Goal: Task Accomplishment & Management: Manage account settings

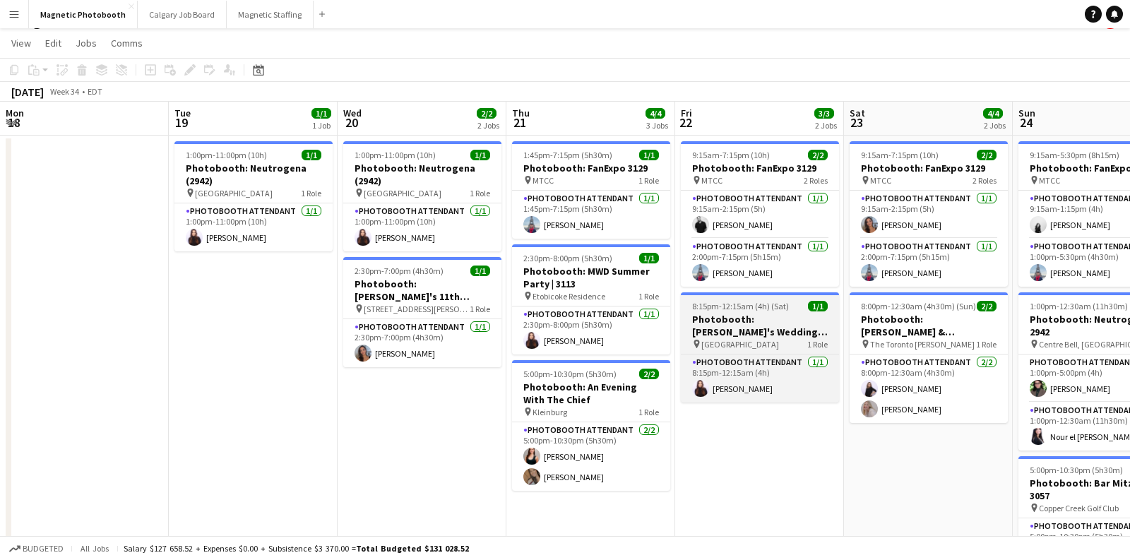
scroll to position [0, 288]
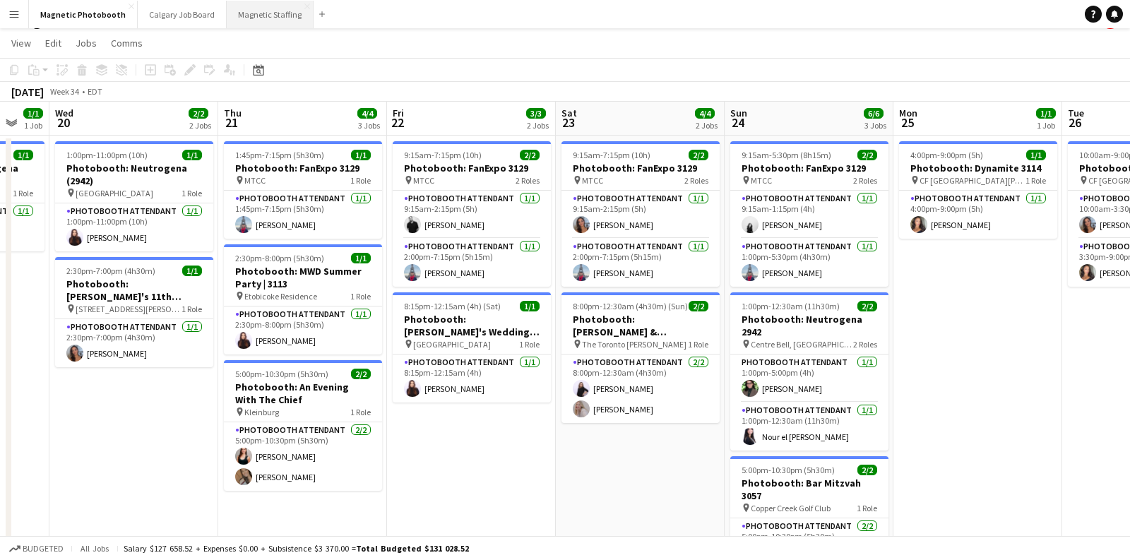
click at [268, 19] on button "Magnetic Staffing Close" at bounding box center [270, 15] width 87 height 28
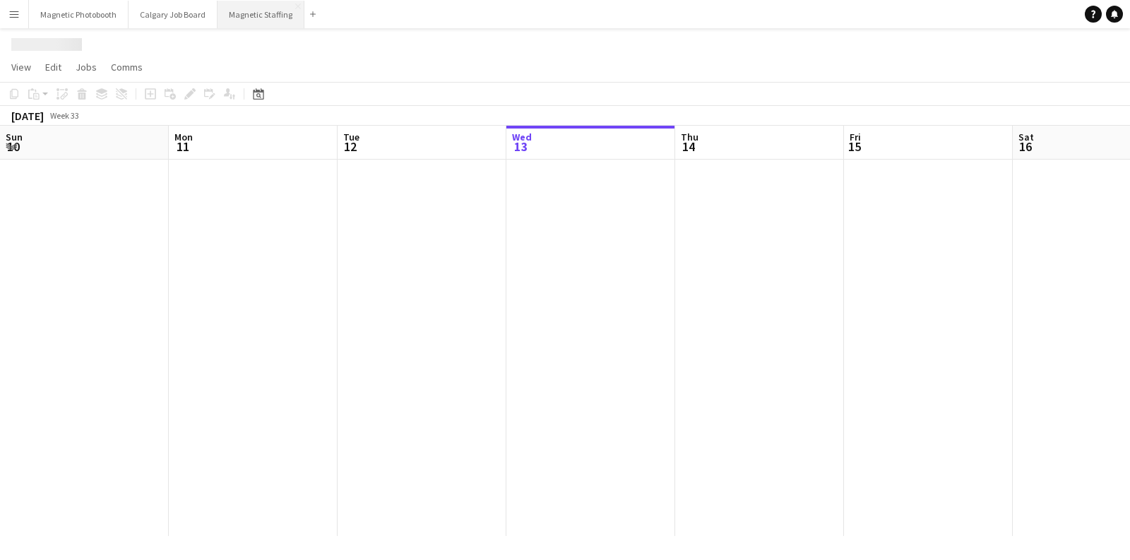
scroll to position [0, 337]
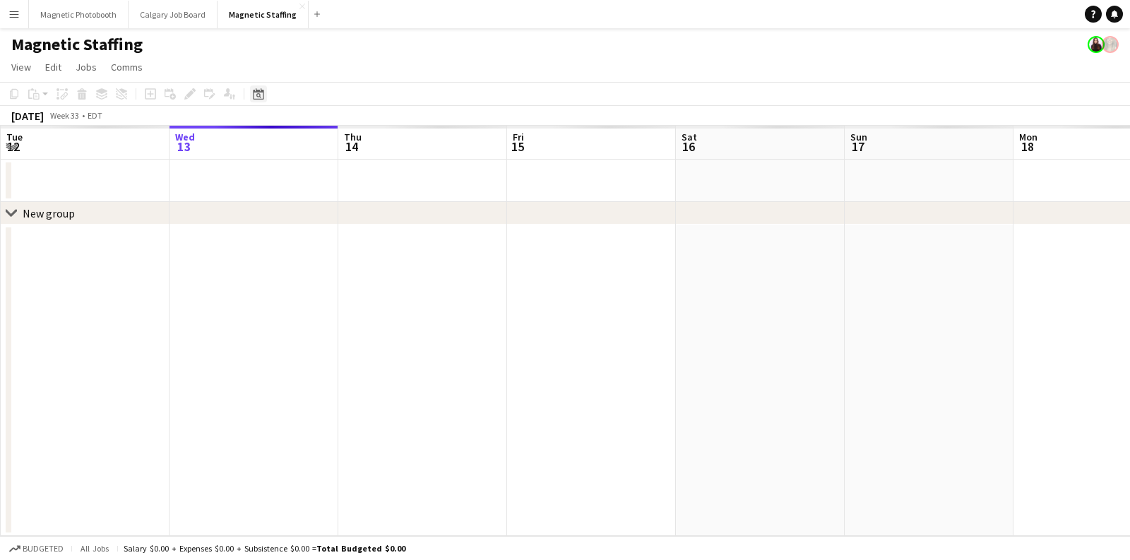
click at [251, 98] on div "Date picker" at bounding box center [258, 93] width 17 height 17
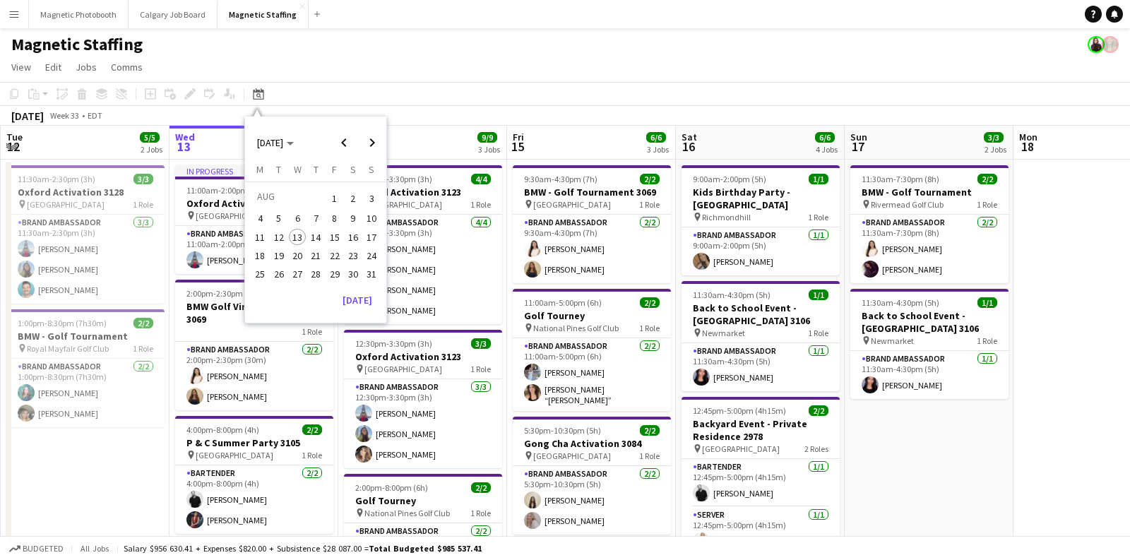
click at [277, 258] on span "19" at bounding box center [278, 255] width 17 height 17
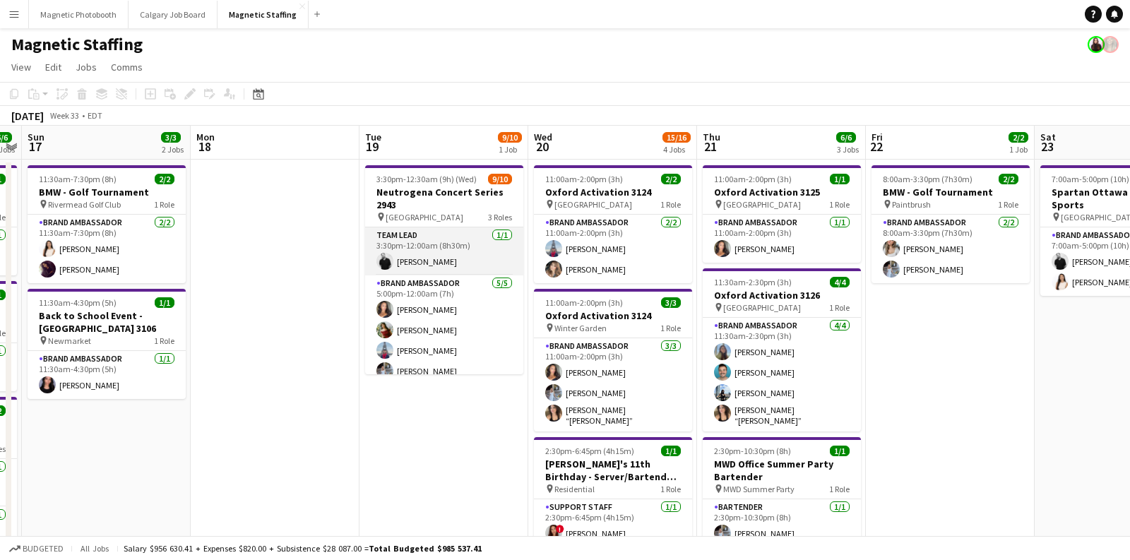
scroll to position [140, 0]
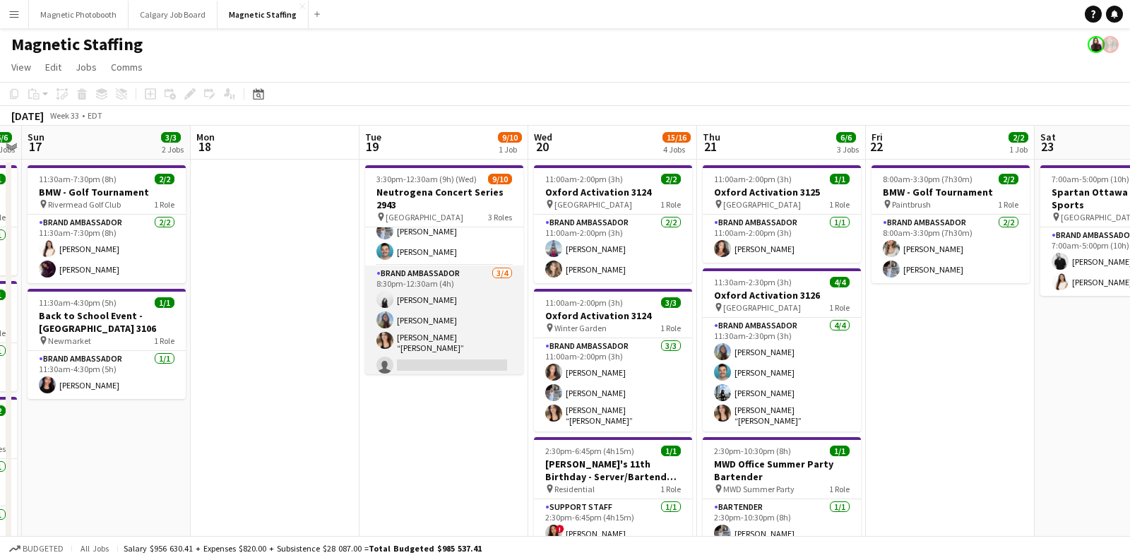
click at [428, 345] on app-card-role "Brand Ambassador [DATE] 8:30pm-12:30am (4h) [PERSON_NAME] [PERSON_NAME] [PERSON…" at bounding box center [444, 322] width 158 height 114
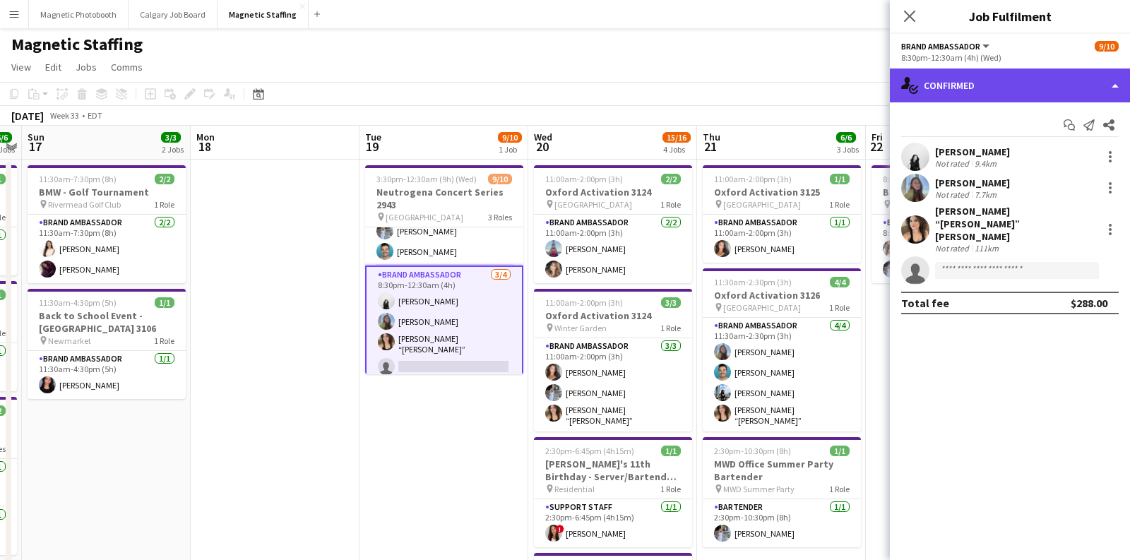
click at [1012, 88] on div "single-neutral-actions-check-2 Confirmed" at bounding box center [1010, 85] width 240 height 34
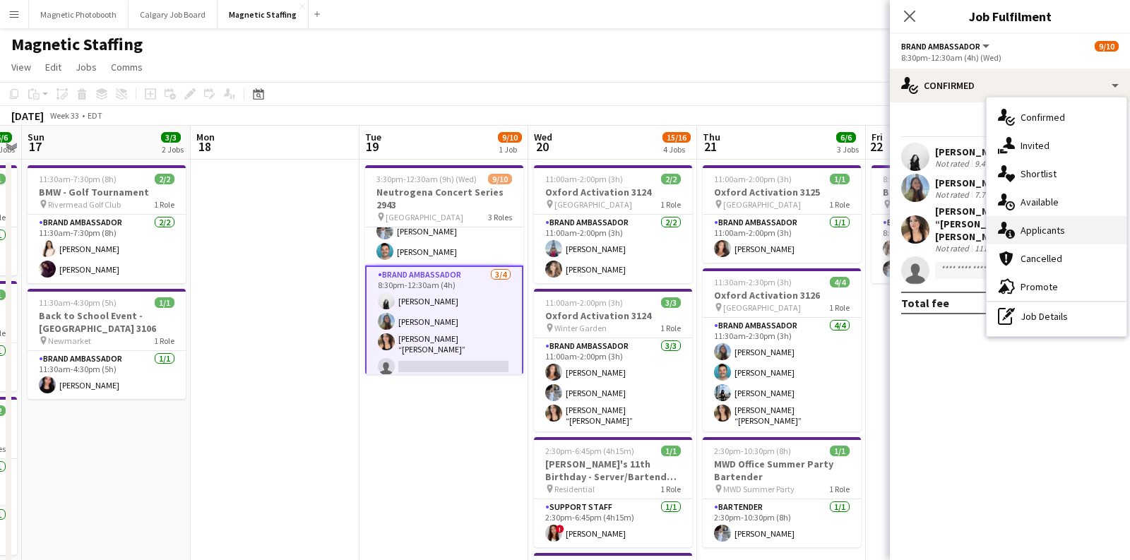
click at [1026, 232] on div "single-neutral-actions-information Applicants" at bounding box center [1056, 230] width 140 height 28
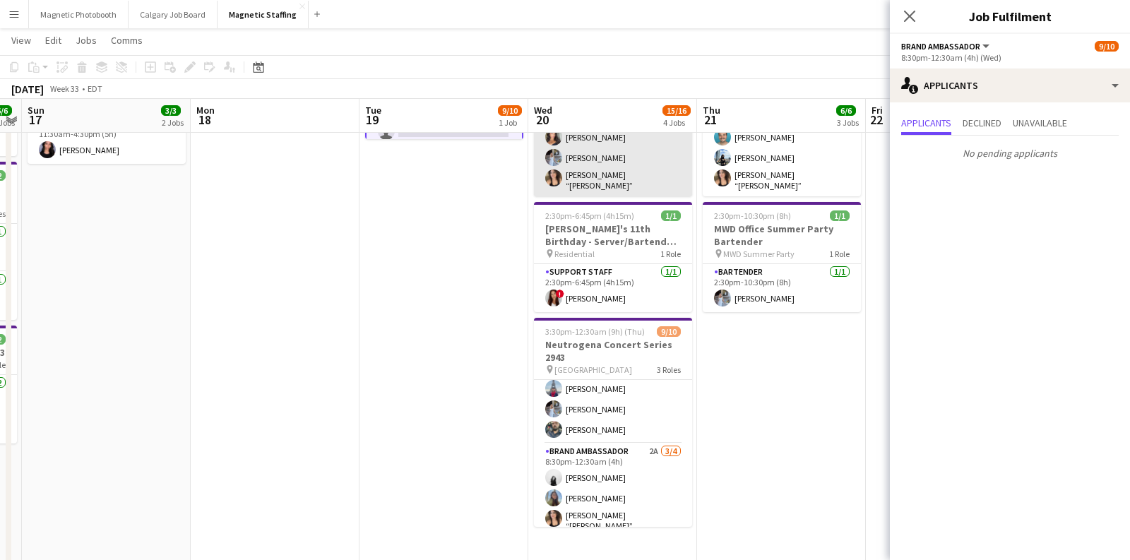
scroll to position [141, 0]
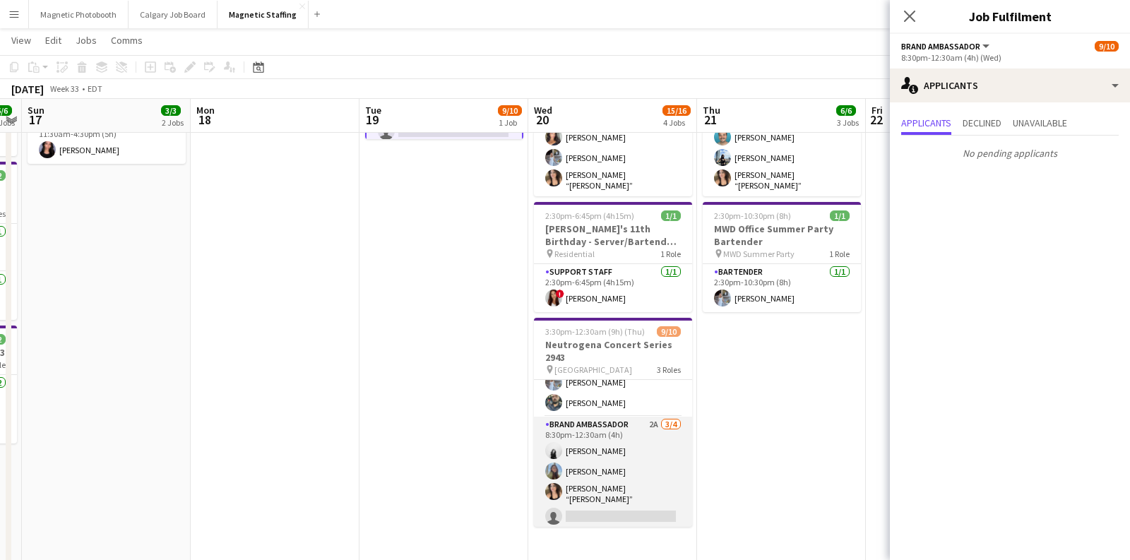
click at [620, 470] on app-card-role "Brand Ambassador 2A [DATE] 8:30pm-12:30am (4h) [PERSON_NAME] [PERSON_NAME] [PER…" at bounding box center [613, 474] width 158 height 114
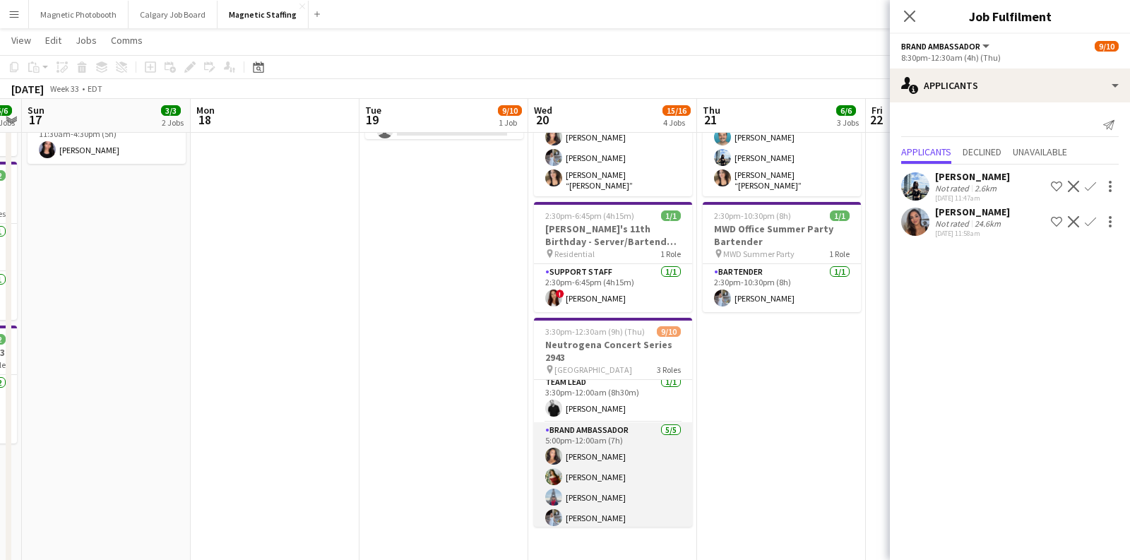
scroll to position [0, 0]
click at [591, 489] on app-card-role "Brand Ambassador [DATE] 5:00pm-12:00am (7h) [PERSON_NAME] [PERSON_NAME] [PERSON…" at bounding box center [613, 493] width 158 height 130
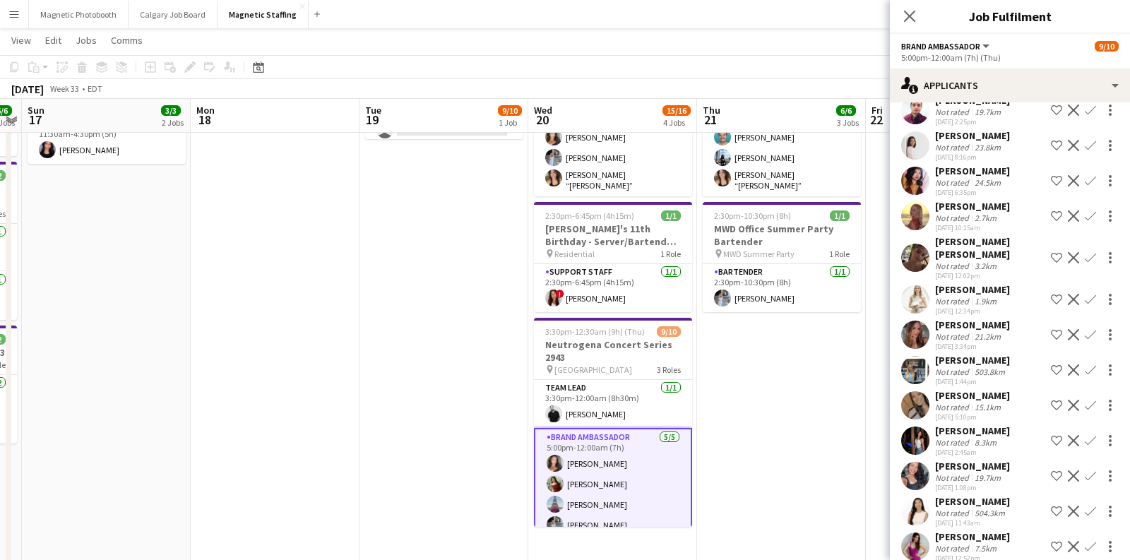
scroll to position [645, 0]
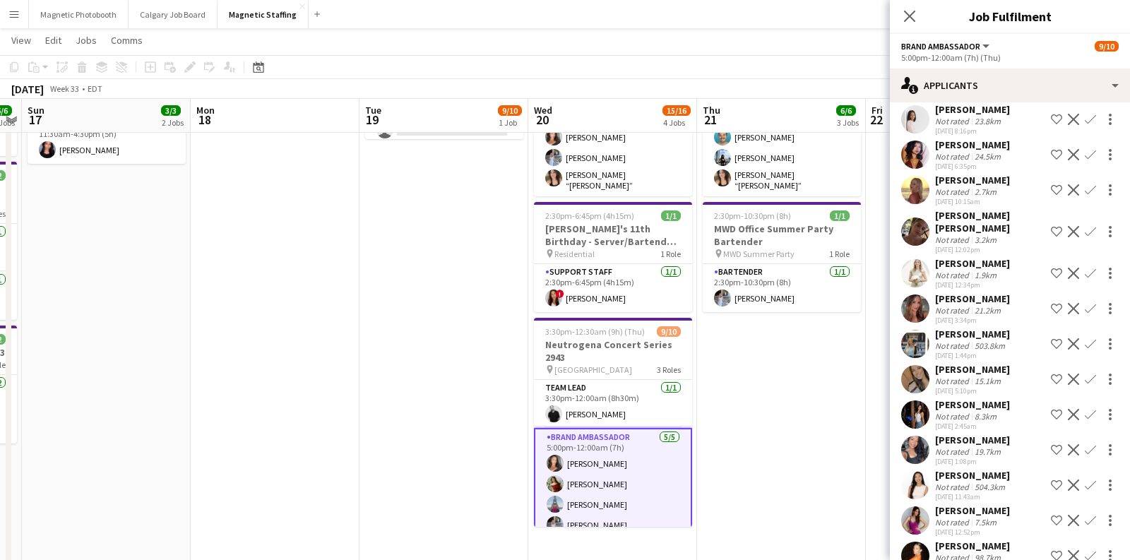
click at [455, 373] on app-date-cell "3:30pm-12:30am (9h) (Wed) 9/10 Neutrogena Concert Series 2943 pin Scotiabank Ar…" at bounding box center [443, 251] width 169 height 655
